Goal: Find contact information: Find contact information

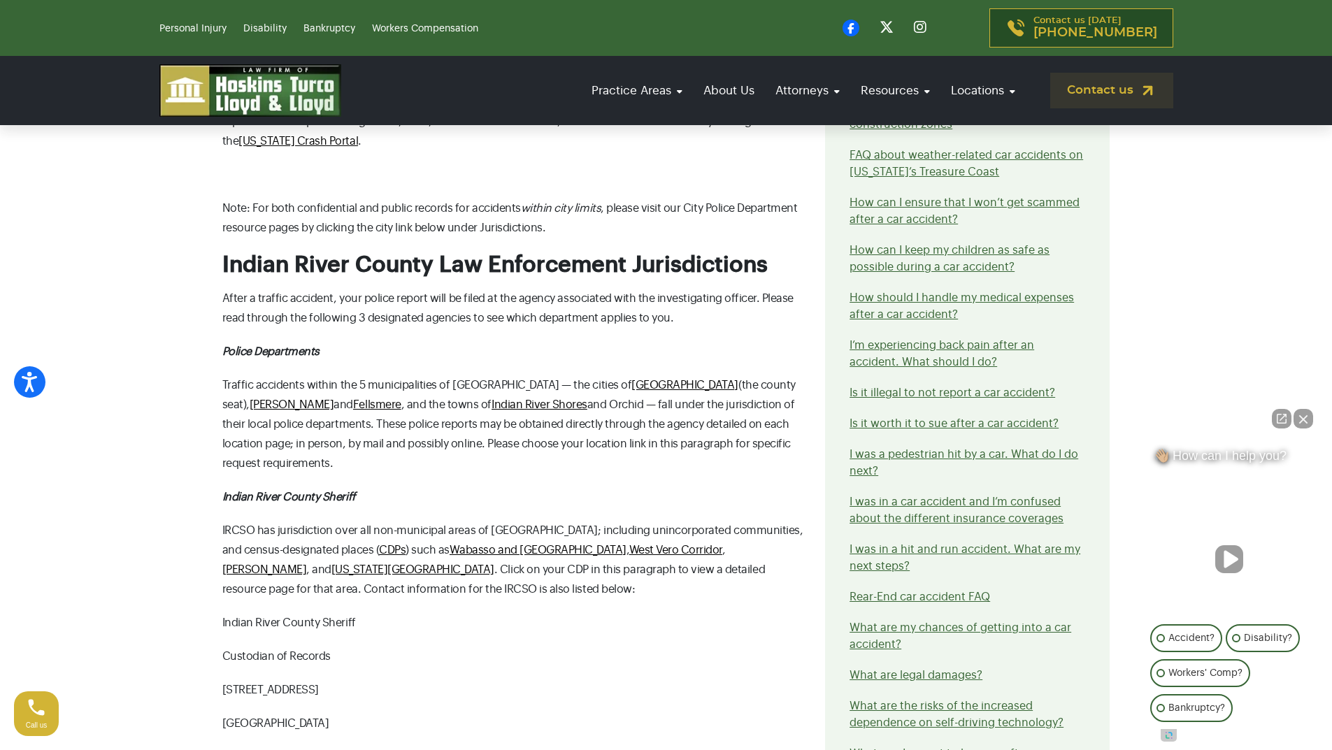
scroll to position [1608, 0]
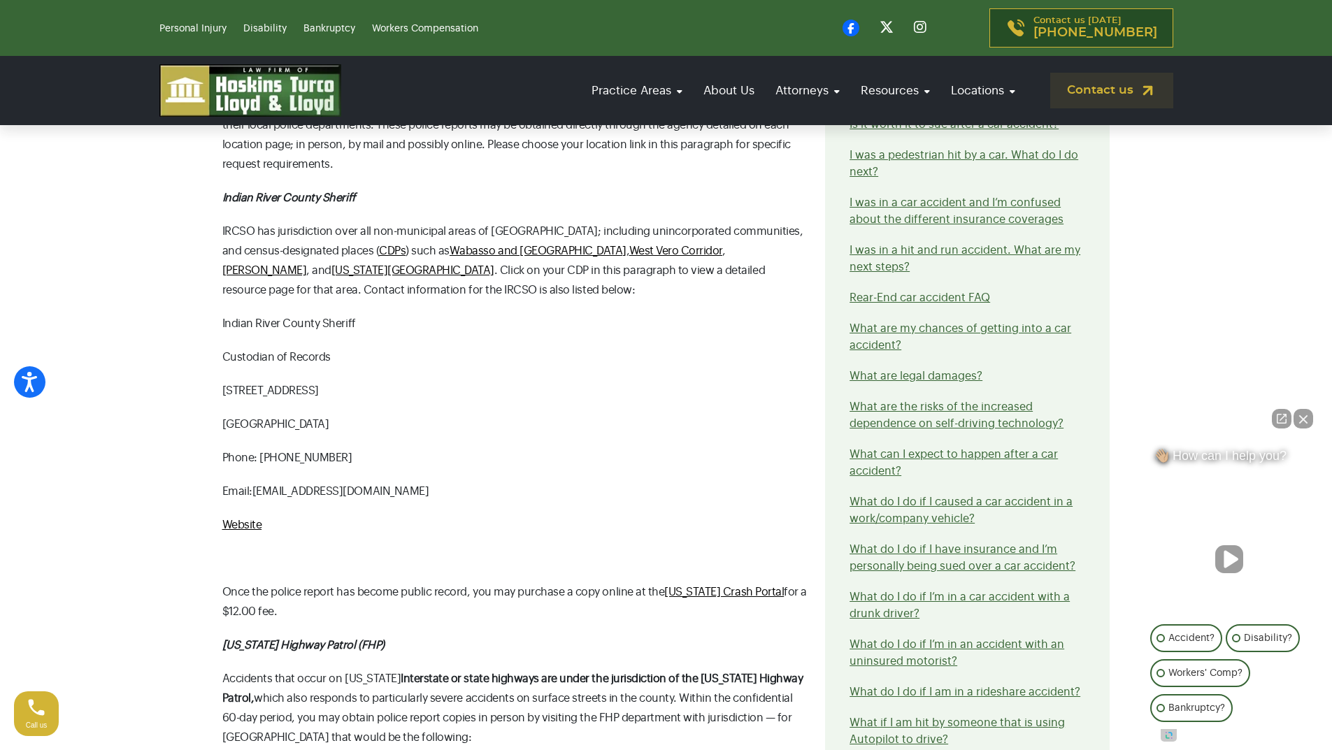
drag, startPoint x: 452, startPoint y: 433, endPoint x: 257, endPoint y: 445, distance: 196.1
click at [257, 445] on div "Here Are the Steps For Getting Your Police Report for [GEOGRAPHIC_DATA] When yo…" at bounding box center [515, 127] width 603 height 2207
copy span "[EMAIL_ADDRESS][DOMAIN_NAME]"
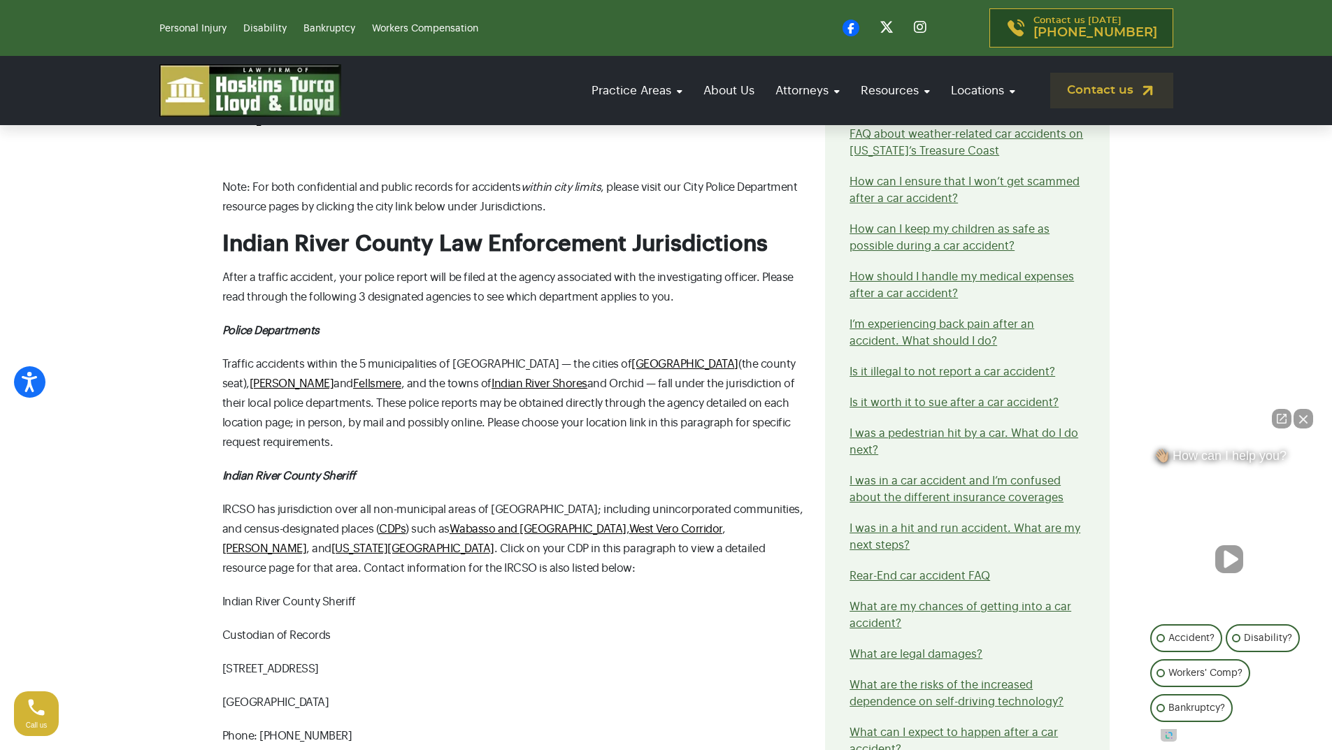
scroll to position [1328, 0]
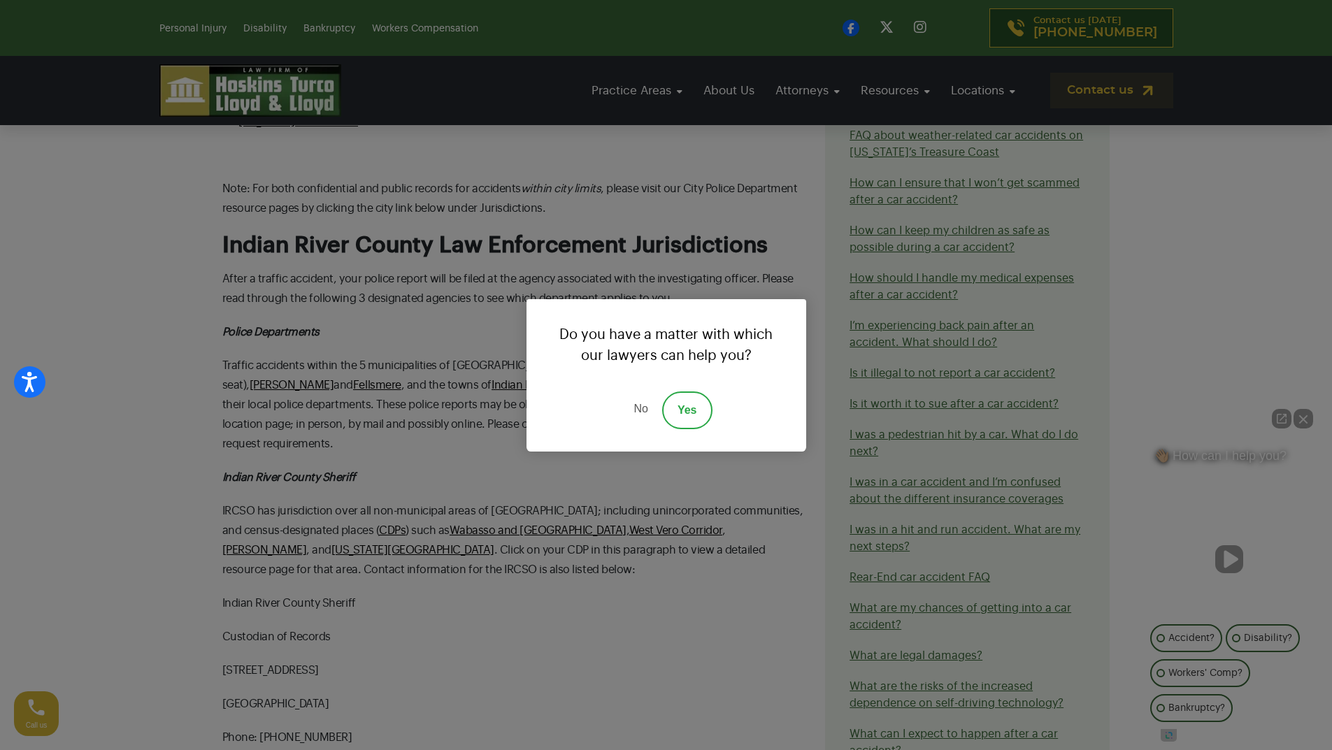
click at [634, 415] on link "No" at bounding box center [640, 410] width 42 height 38
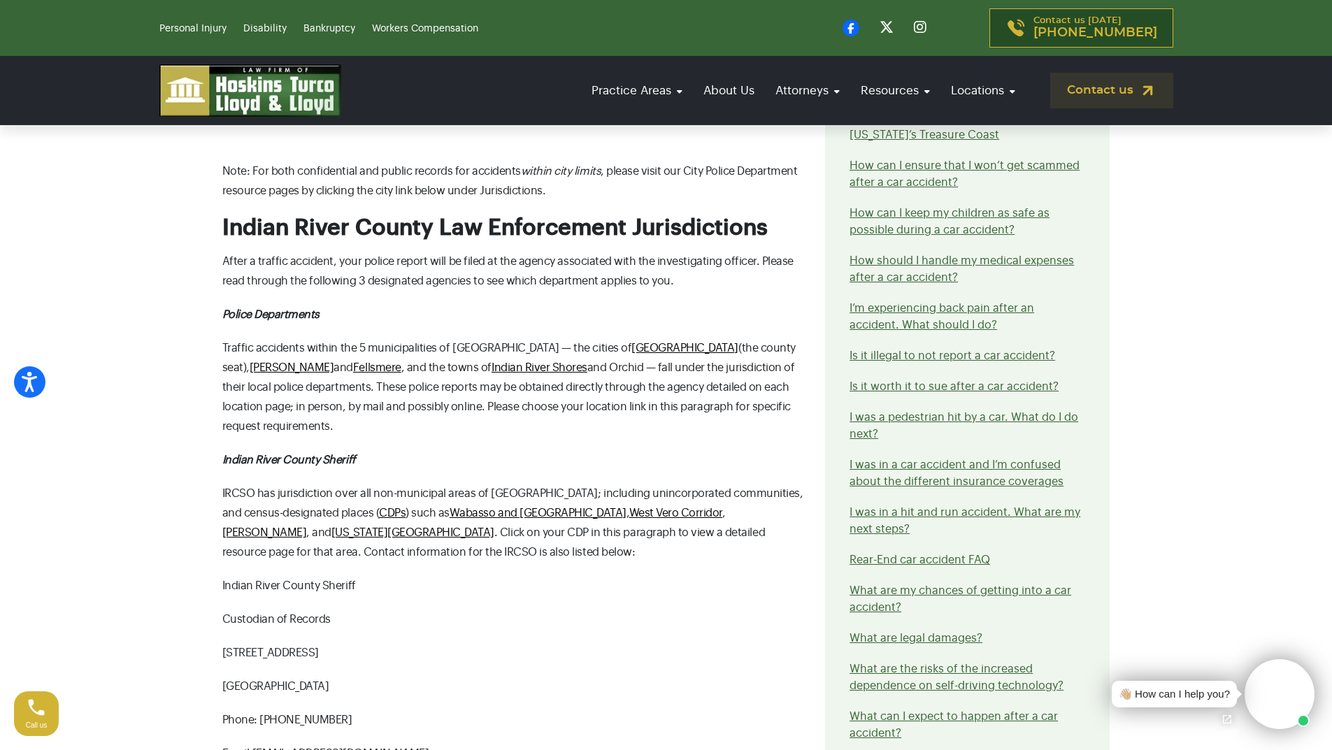
scroll to position [1538, 0]
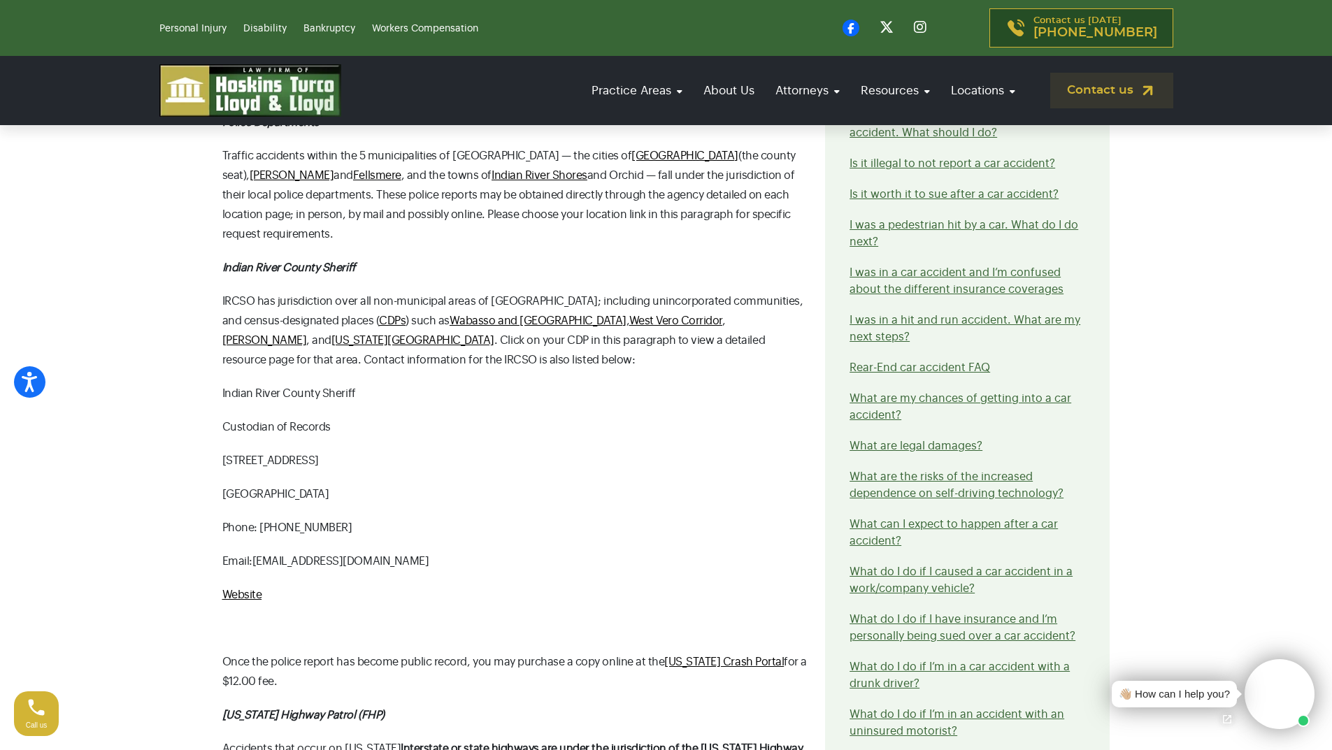
copy span "[EMAIL_ADDRESS][DOMAIN_NAME]"
drag, startPoint x: 463, startPoint y: 517, endPoint x: 252, endPoint y: 509, distance: 211.2
click at [252, 551] on p "Email: publicrecordsrequest@ircsheriff.org" at bounding box center [515, 561] width 586 height 20
click at [252, 556] on span "Email: publicrecordsrequest@ircsheriff.org" at bounding box center [325, 561] width 207 height 11
drag, startPoint x: 463, startPoint y: 514, endPoint x: 257, endPoint y: 510, distance: 206.2
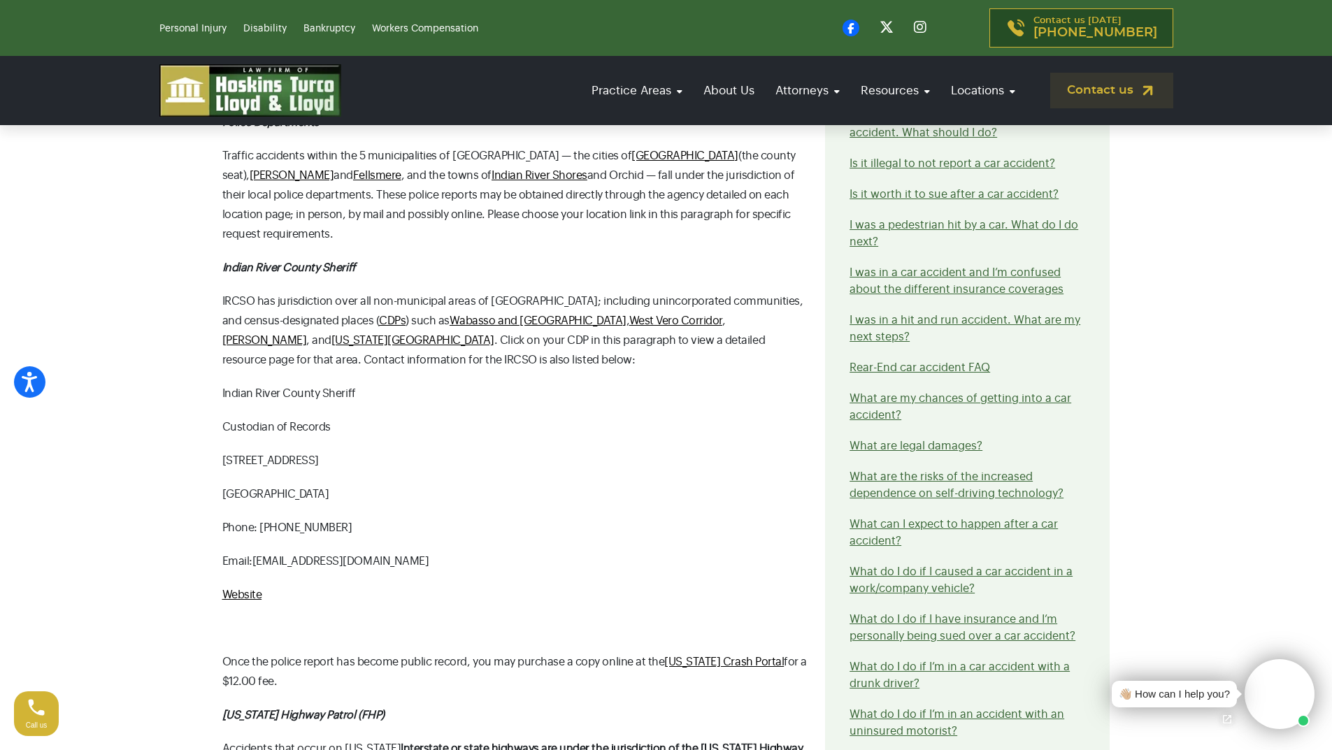
click at [257, 551] on p "Email: publicrecordsrequest@ircsheriff.org" at bounding box center [515, 561] width 586 height 20
copy span "[EMAIL_ADDRESS][DOMAIN_NAME]"
